Goal: Task Accomplishment & Management: Use online tool/utility

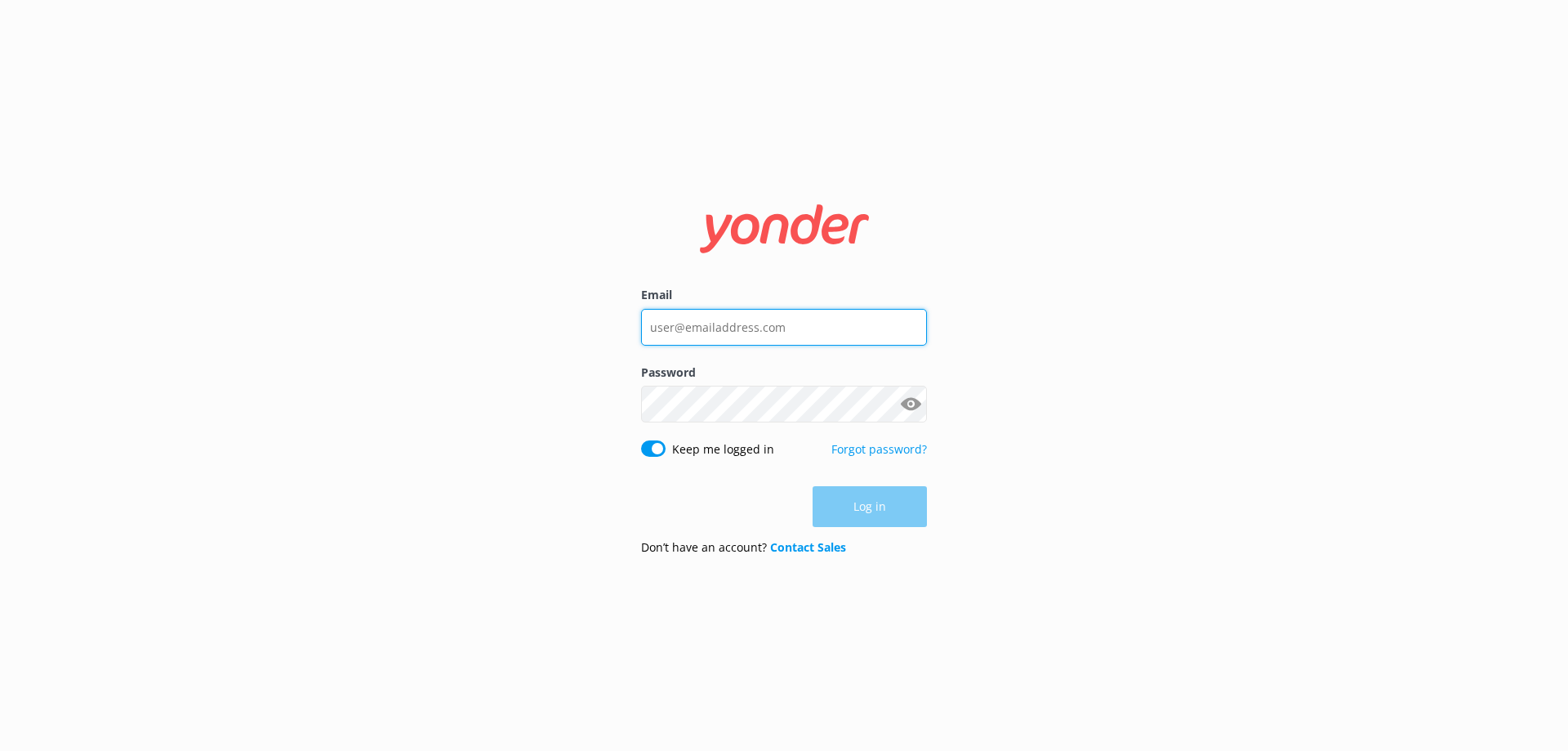
click at [711, 326] on input "Email" at bounding box center [784, 326] width 286 height 36
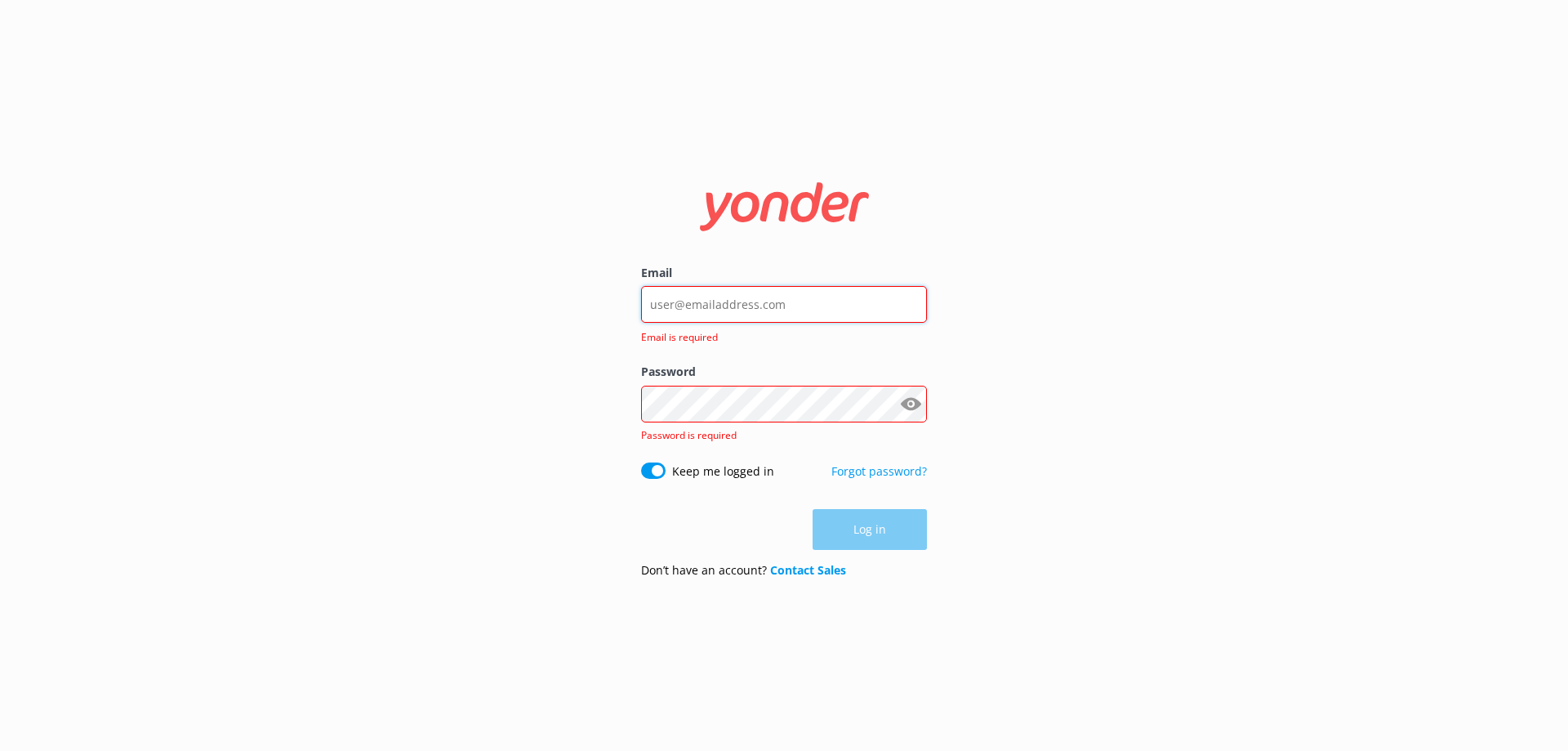
type input "[EMAIL_ADDRESS][DOMAIN_NAME]"
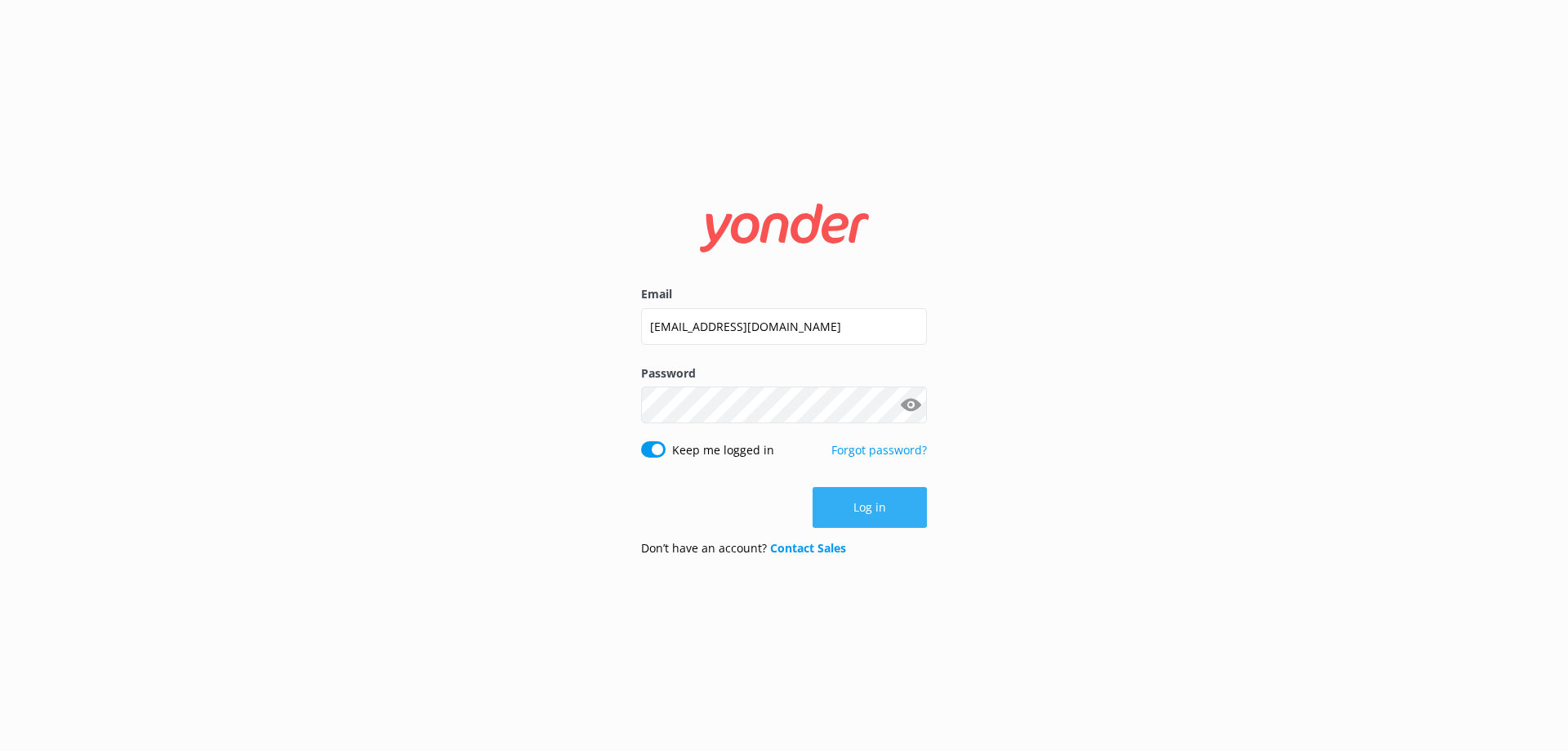
click at [893, 514] on button "Log in" at bounding box center [869, 508] width 115 height 41
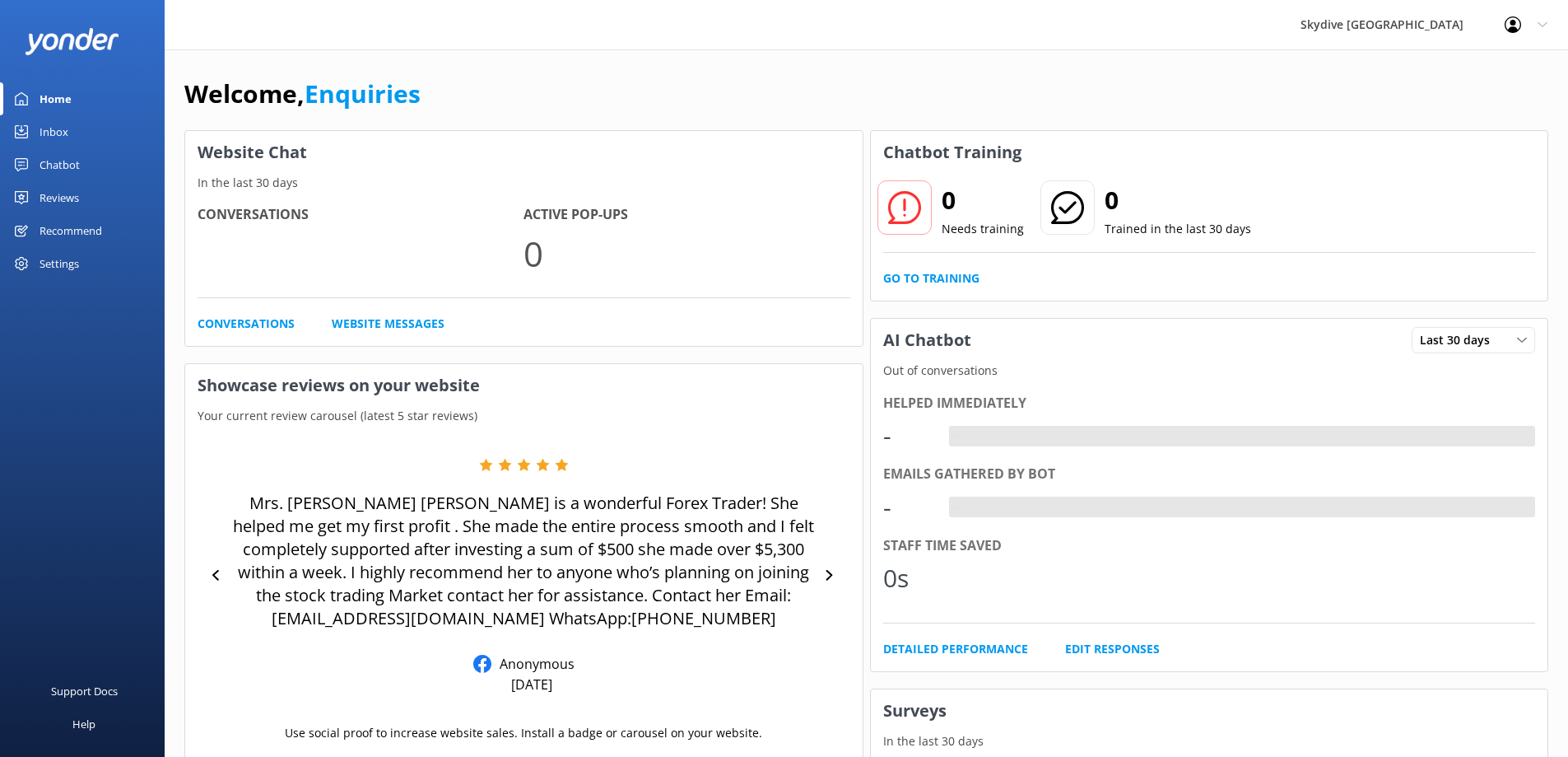
click at [50, 165] on div "Chatbot" at bounding box center [59, 164] width 41 height 33
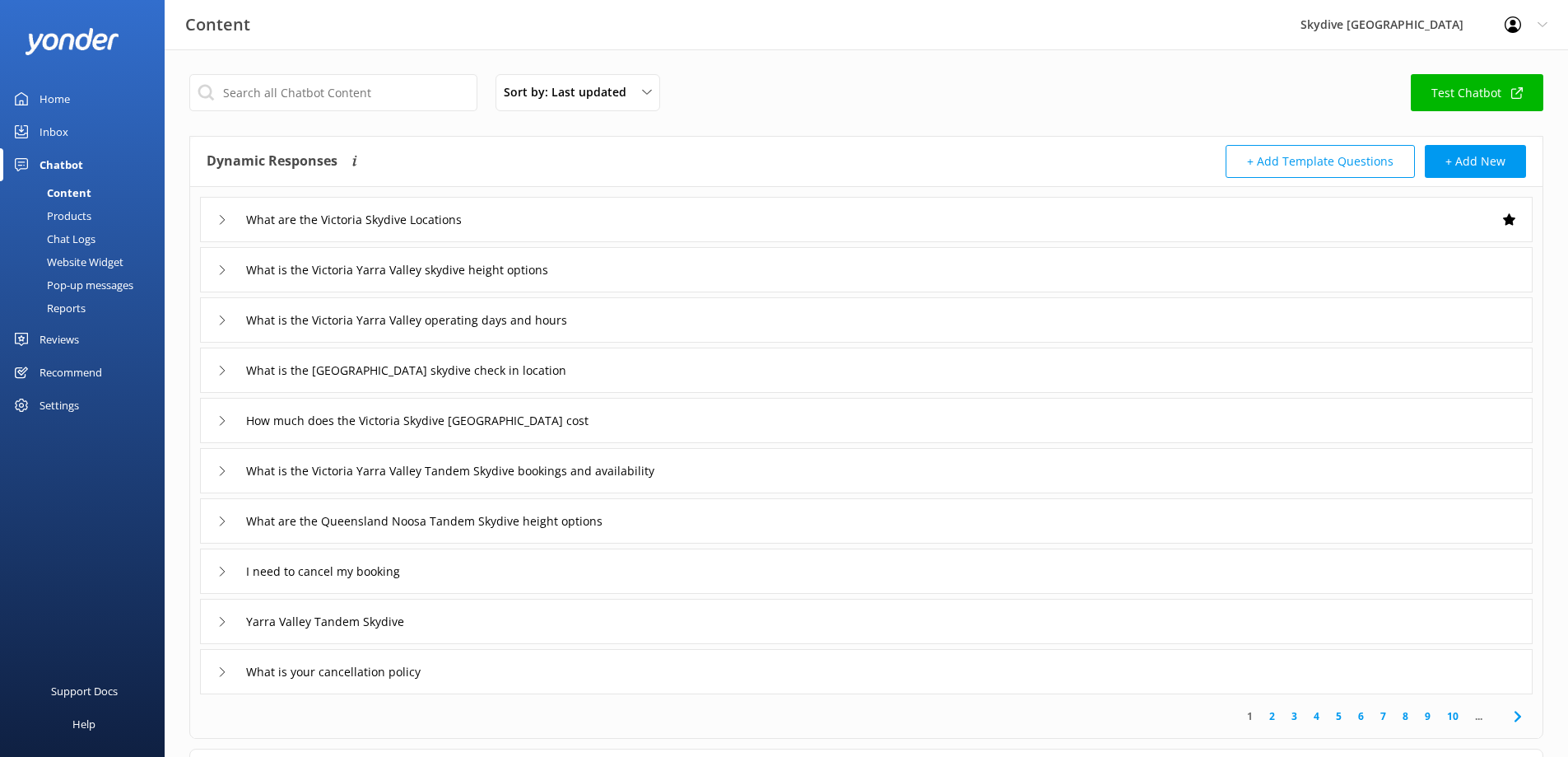
click at [84, 127] on link "Inbox" at bounding box center [82, 131] width 165 height 33
